Goal: Information Seeking & Learning: Check status

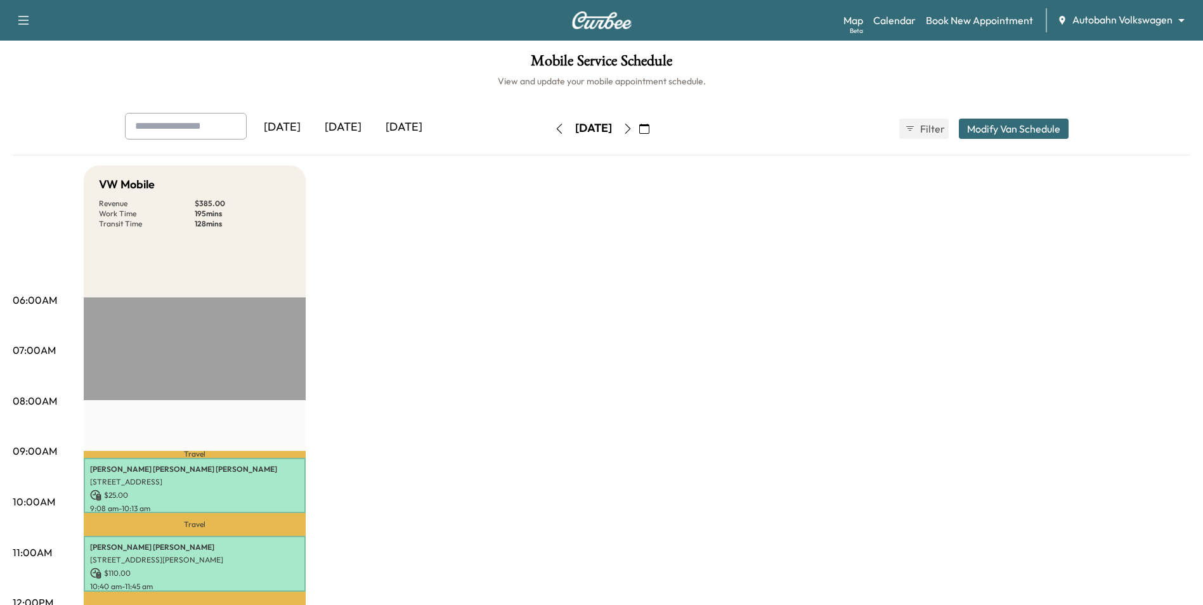
click at [633, 130] on icon "button" at bounding box center [628, 129] width 10 height 10
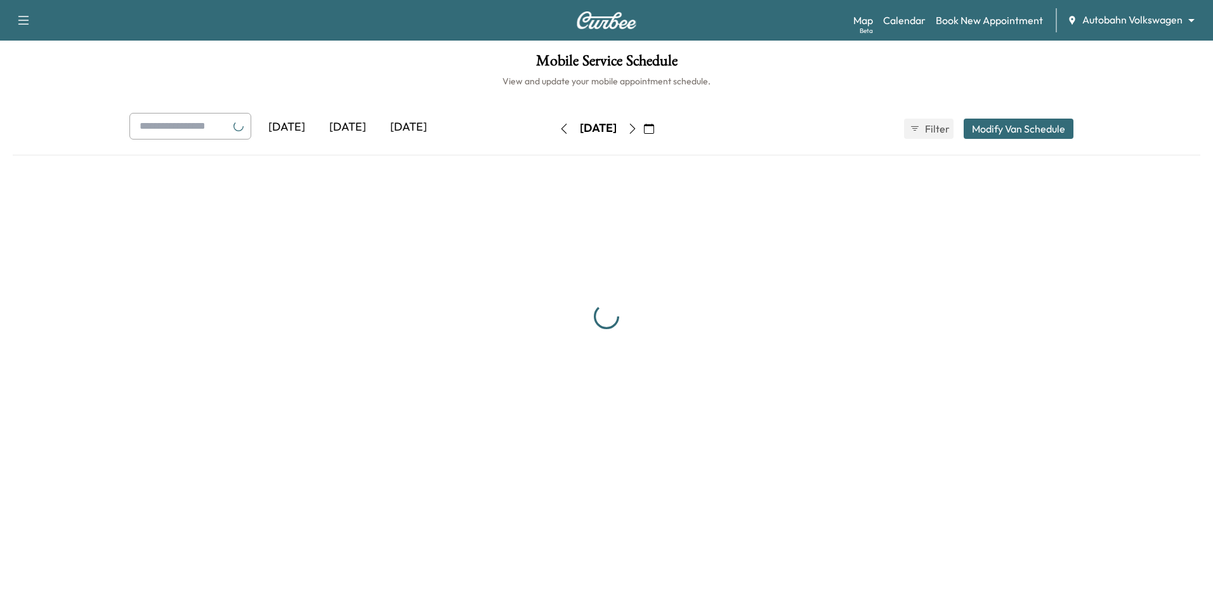
click at [638, 130] on icon "button" at bounding box center [632, 129] width 10 height 10
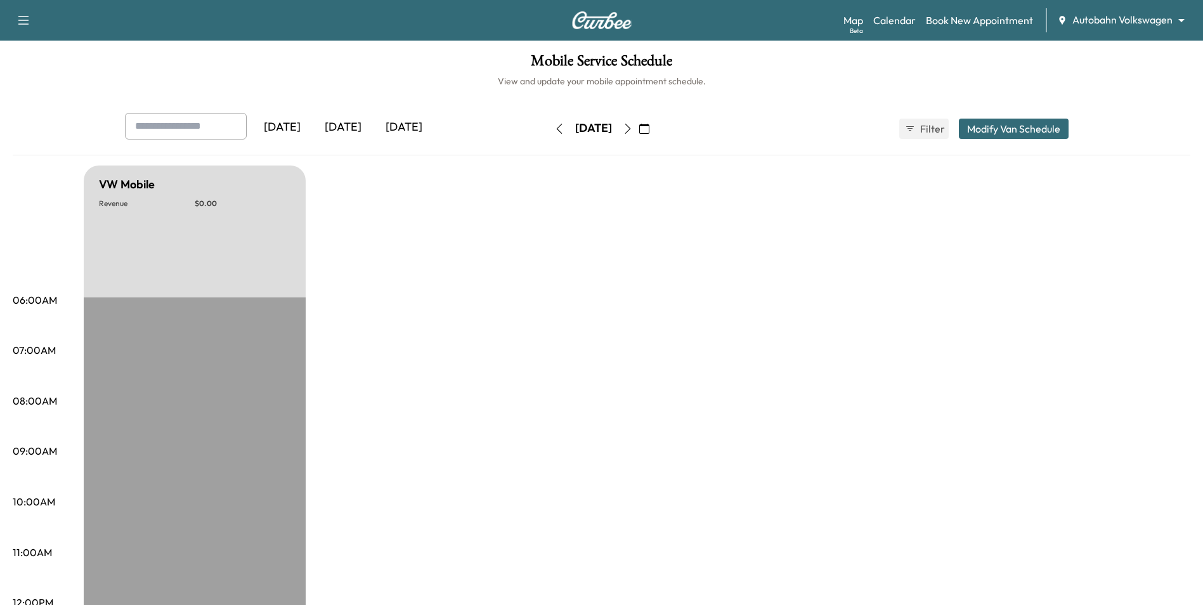
click at [655, 130] on button "button" at bounding box center [645, 129] width 22 height 20
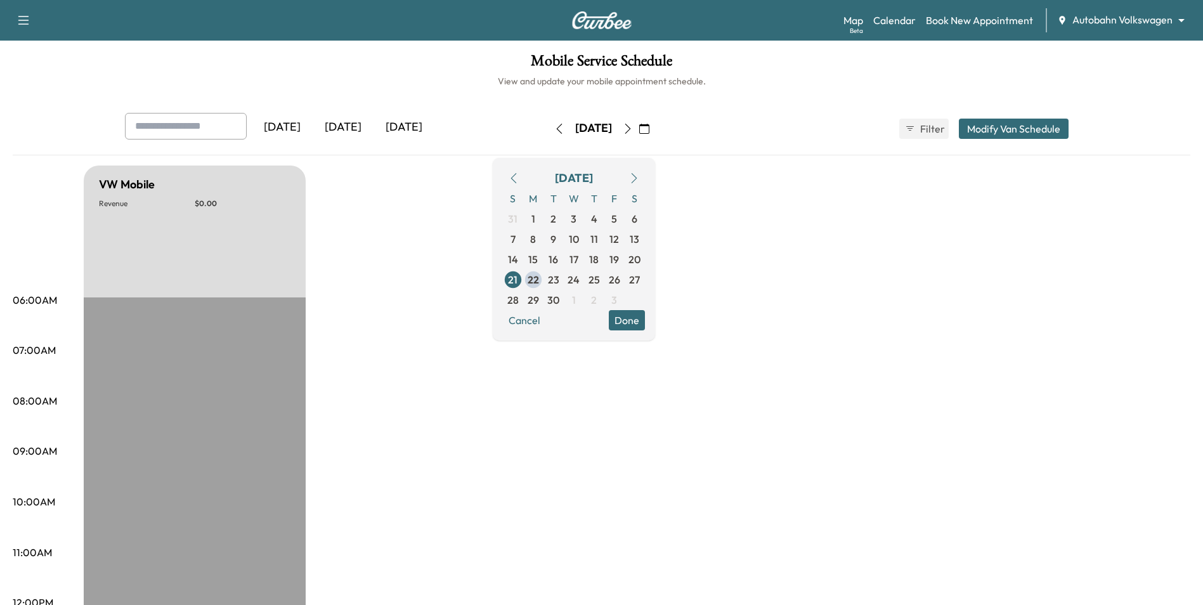
click at [633, 130] on icon "button" at bounding box center [628, 129] width 10 height 10
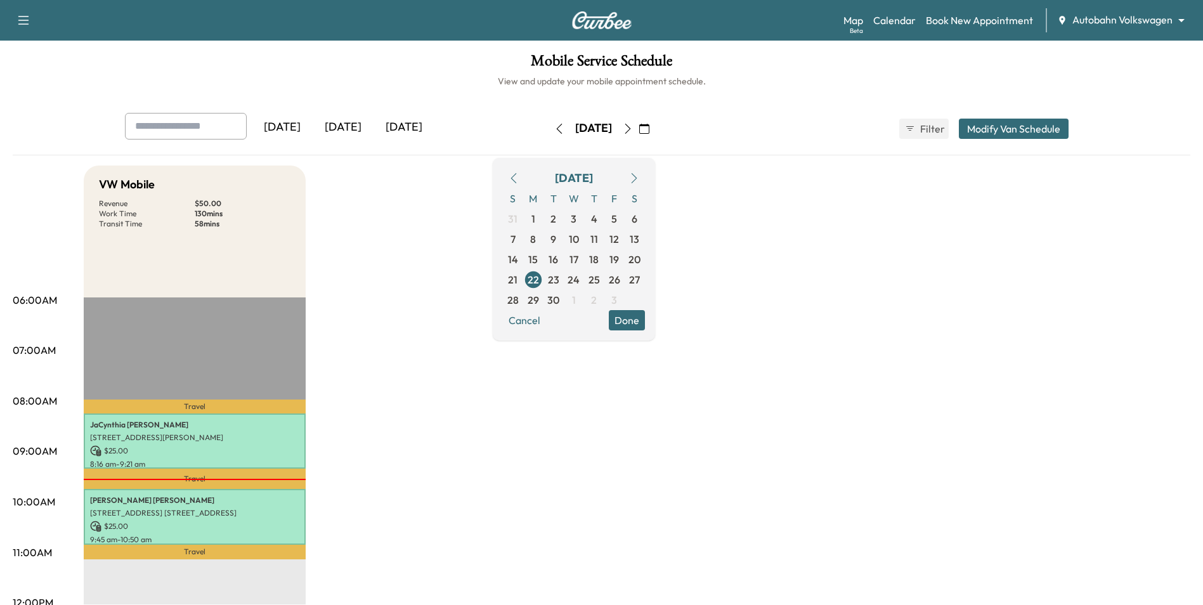
click at [851, 111] on div "Mobile Service Schedule View and update your mobile appointment schedule. [DATE…" at bounding box center [601, 585] width 1203 height 1089
drag, startPoint x: 476, startPoint y: 200, endPoint x: 473, endPoint y: 194, distance: 6.9
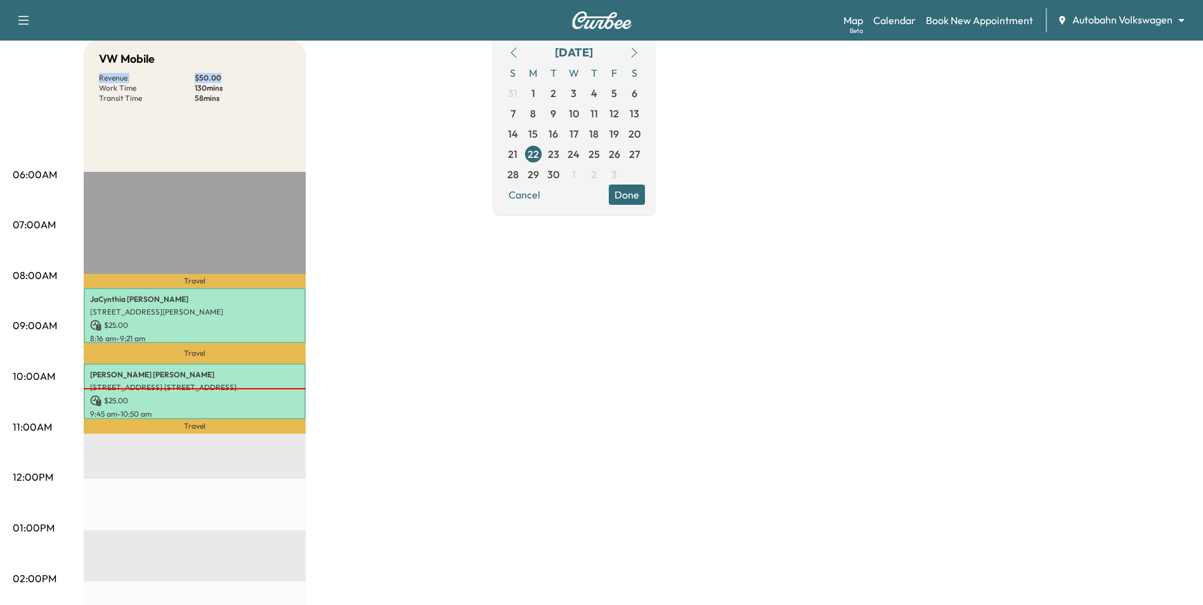
scroll to position [127, 0]
